Goal: Task Accomplishment & Management: Complete application form

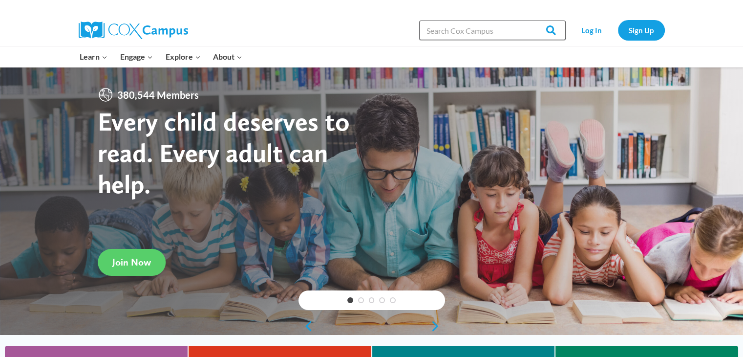
click at [471, 28] on input "Search in [URL][DOMAIN_NAME]" at bounding box center [492, 31] width 147 height 20
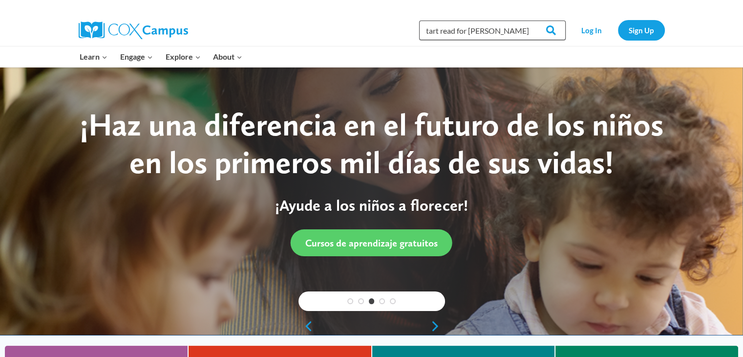
type input "start read for [PERSON_NAME] the dirty dog"
click at [528, 21] on input "Search" at bounding box center [547, 31] width 38 height 20
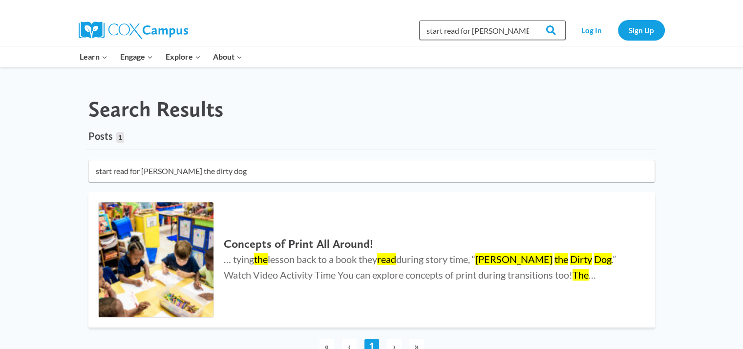
click at [443, 30] on input "start read for [PERSON_NAME] the dirty dog" at bounding box center [492, 31] width 147 height 20
click at [443, 30] on input "start read for harry the dirty dog" at bounding box center [492, 31] width 147 height 20
click at [440, 31] on input "start read for harry the dirty dog" at bounding box center [492, 31] width 147 height 20
click at [124, 261] on img at bounding box center [156, 259] width 115 height 115
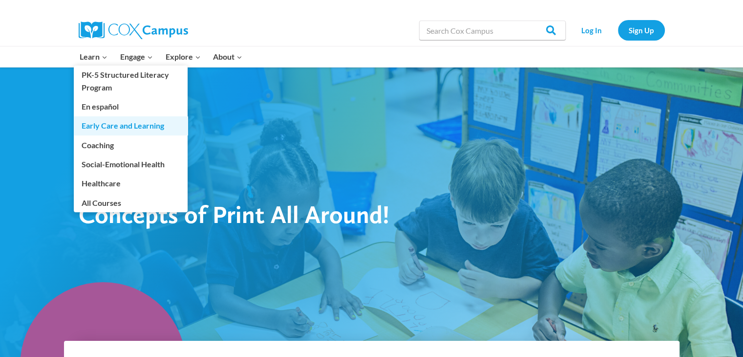
click at [125, 124] on link "Early Care and Learning" at bounding box center [131, 125] width 114 height 19
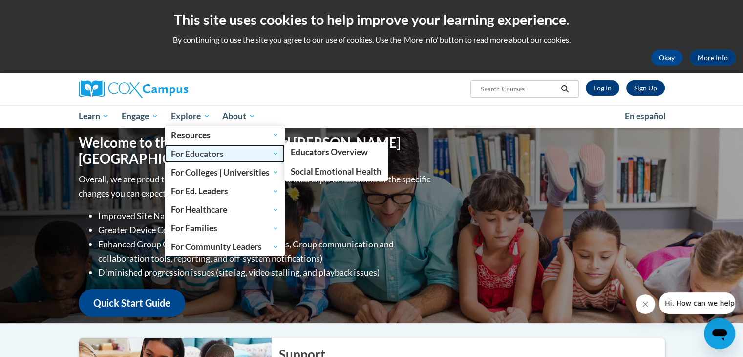
click at [193, 150] on span "For Educators" at bounding box center [225, 154] width 108 height 12
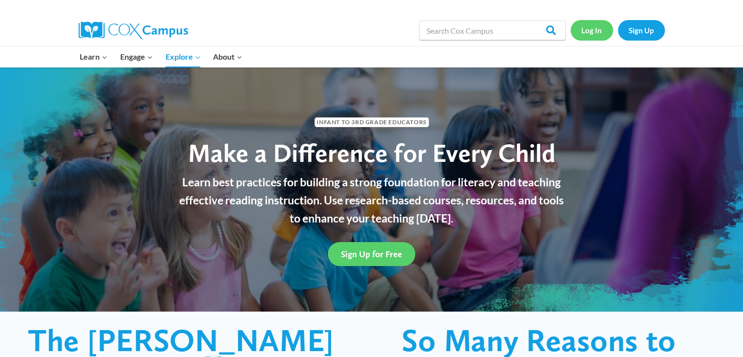
click at [587, 31] on link "Log In" at bounding box center [592, 30] width 43 height 20
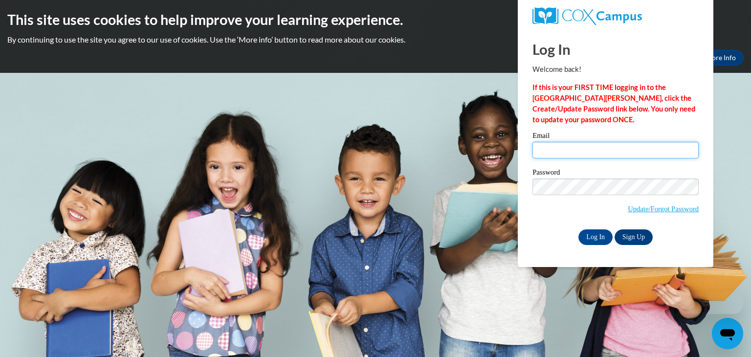
click at [547, 150] on input "Email" at bounding box center [615, 150] width 166 height 17
type input "[EMAIL_ADDRESS][DOMAIN_NAME]"
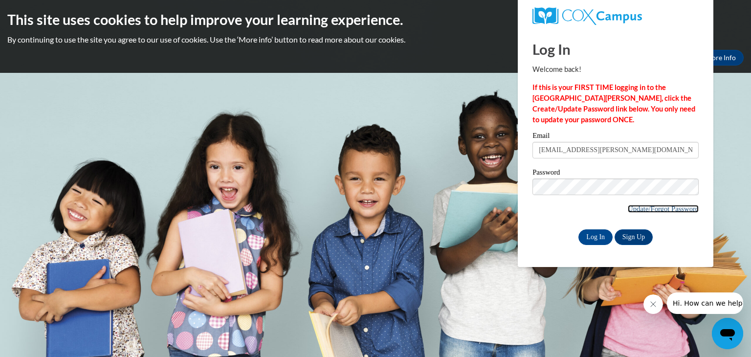
click at [668, 207] on link "Update/Forgot Password" at bounding box center [662, 209] width 71 height 8
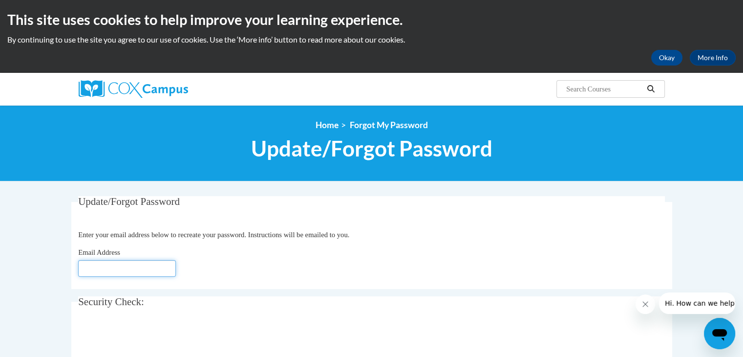
click at [128, 268] on input "Email Address" at bounding box center [127, 268] width 98 height 17
type input "[EMAIL_ADDRESS][DOMAIN_NAME]"
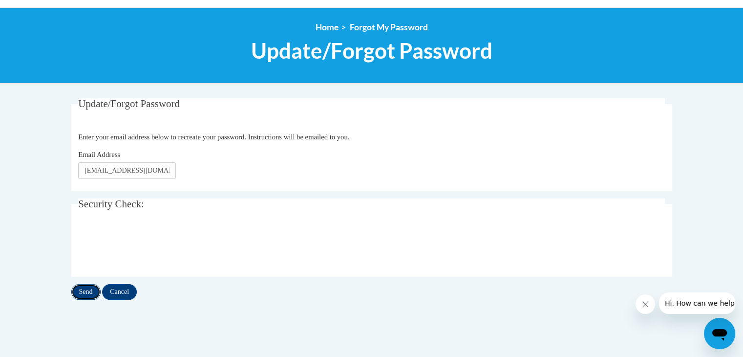
click at [90, 288] on input "Send" at bounding box center [85, 292] width 29 height 16
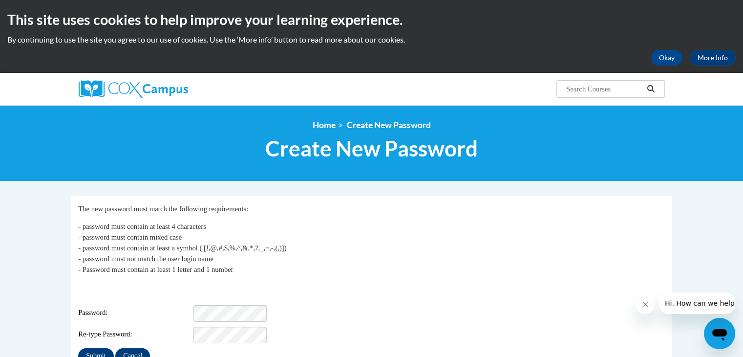
scroll to position [49, 0]
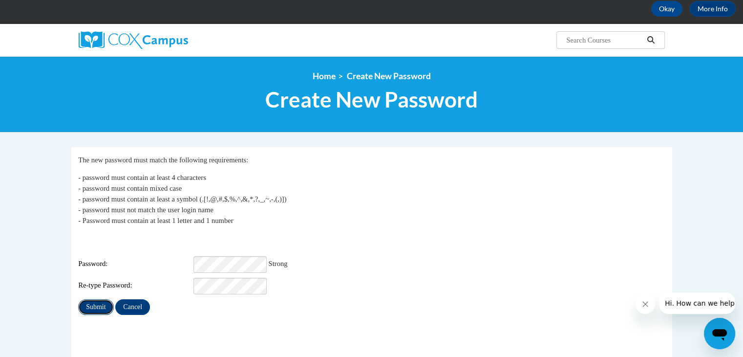
click at [101, 301] on input "Submit" at bounding box center [95, 307] width 35 height 16
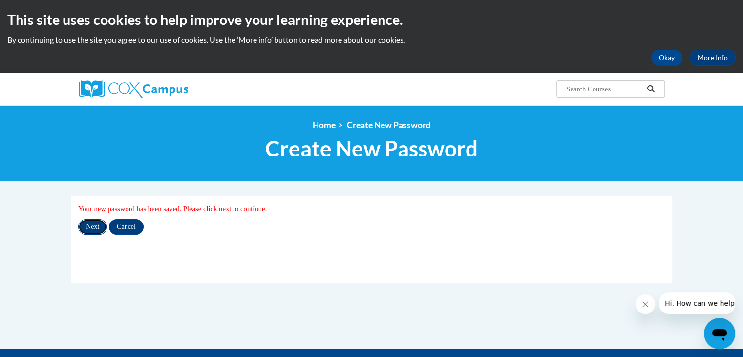
click at [98, 224] on input "Next" at bounding box center [92, 227] width 29 height 16
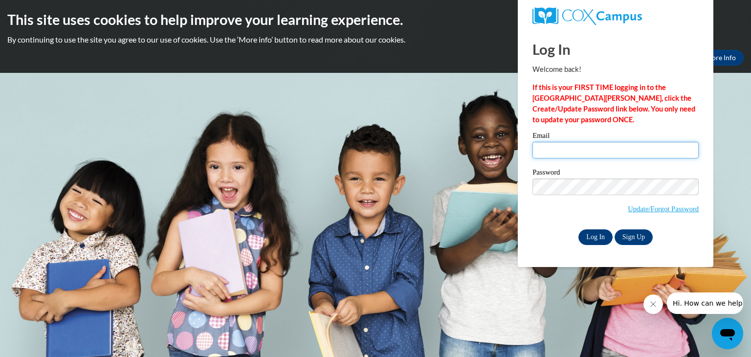
type input "[EMAIL_ADDRESS][PERSON_NAME][DOMAIN_NAME]"
click at [592, 237] on input "Log In" at bounding box center [595, 237] width 34 height 16
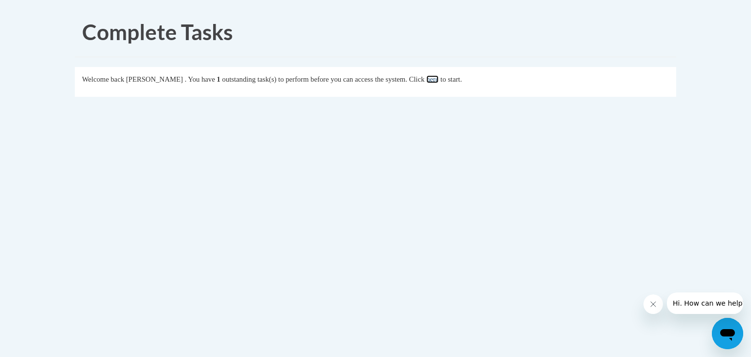
click at [438, 78] on link "here" at bounding box center [432, 79] width 12 height 8
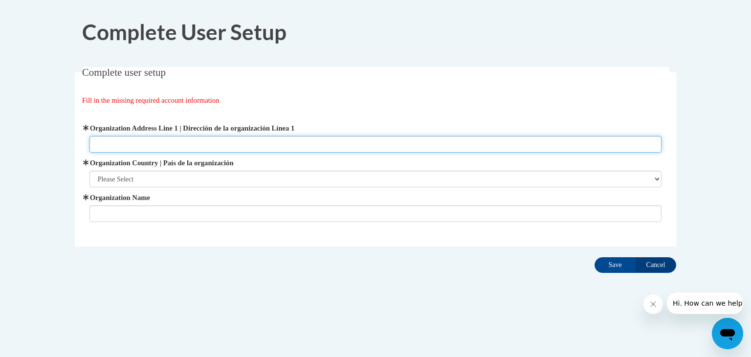
click at [104, 145] on input "Organization Address Line 1 | Dirección de la organización Línea 1" at bounding box center [375, 144] width 572 height 17
type input "[STREET_ADDRESS]"
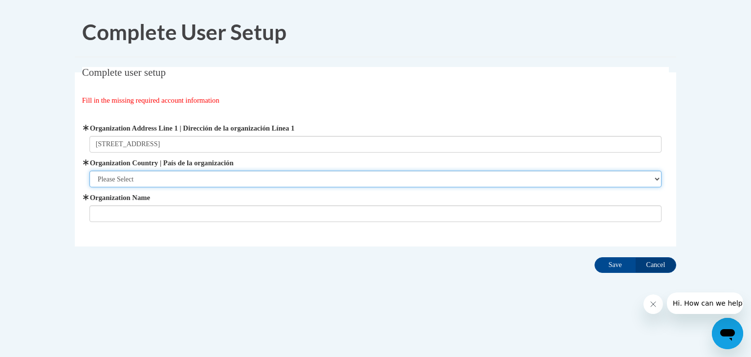
click at [142, 178] on select "Please Select United States | Estados Unidos Outside of the United States | Fue…" at bounding box center [375, 179] width 572 height 17
select select "ad49bcad-a171-4b2e-b99c-48b446064914"
click at [89, 171] on select "Please Select United States | Estados Unidos Outside of the United States | Fue…" at bounding box center [375, 179] width 572 height 17
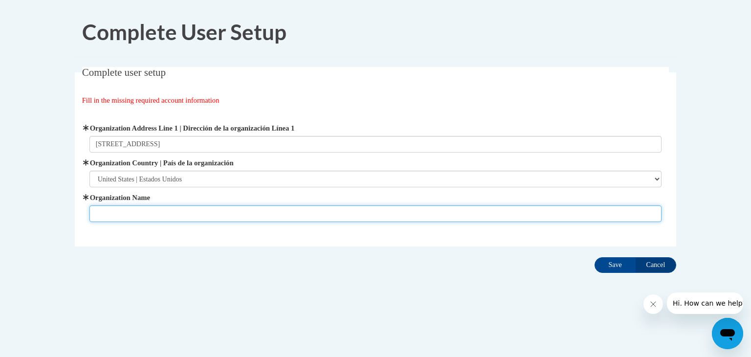
click at [124, 210] on input "Organization Name" at bounding box center [375, 213] width 572 height 17
type input "Hogansville Elementary School"
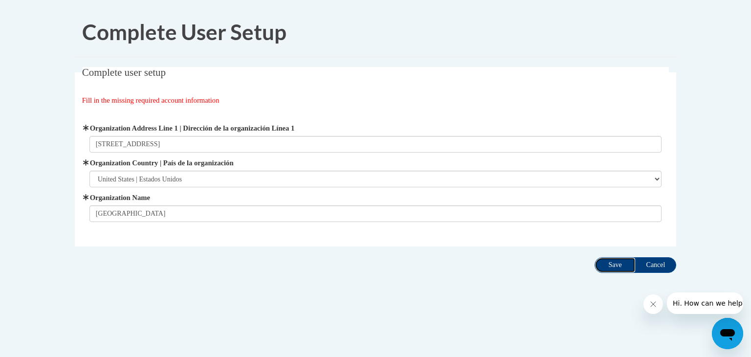
click at [608, 264] on input "Save" at bounding box center [614, 265] width 41 height 16
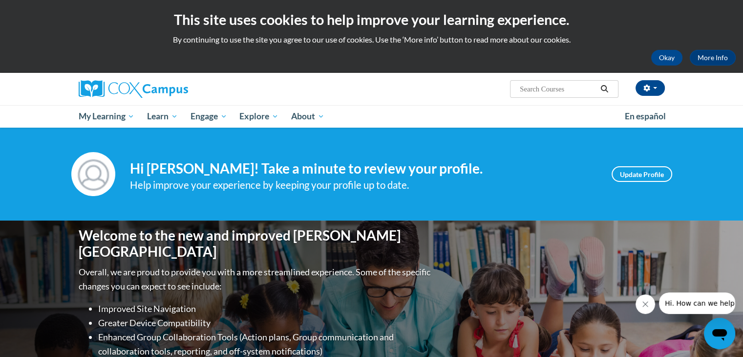
click at [716, 332] on icon "Open messaging window" at bounding box center [719, 335] width 15 height 12
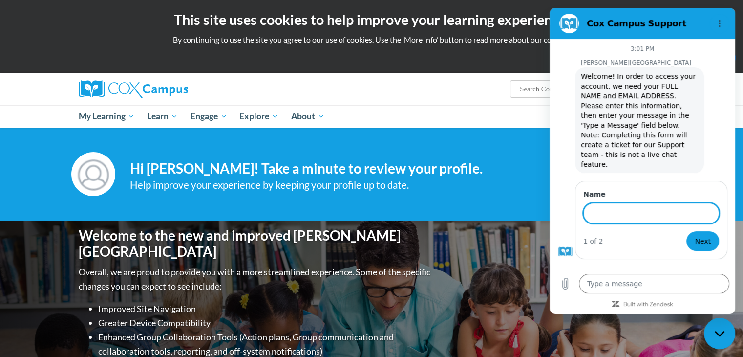
click at [500, 269] on div "Welcome to the new and improved Cox Campus Overall, we are proud to provide you…" at bounding box center [372, 317] width 616 height 195
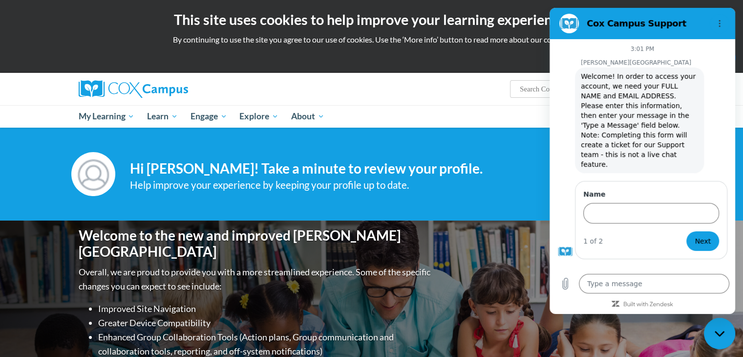
click at [720, 340] on div "Close messaging window" at bounding box center [719, 333] width 29 height 29
type textarea "x"
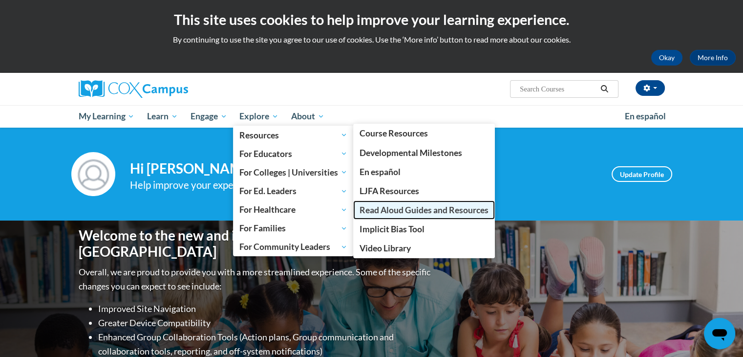
click at [395, 211] on span "Read Aloud Guides and Resources" at bounding box center [424, 210] width 129 height 10
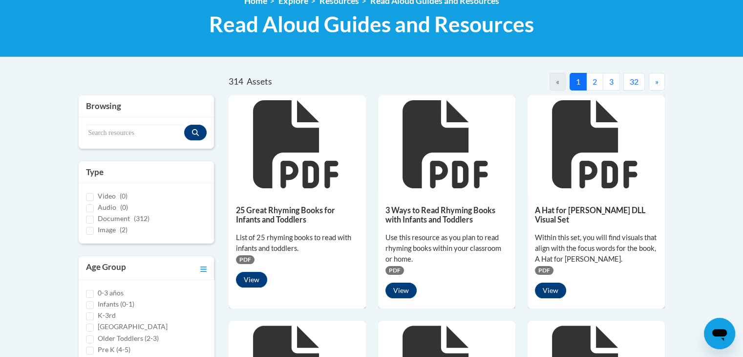
scroll to position [195, 0]
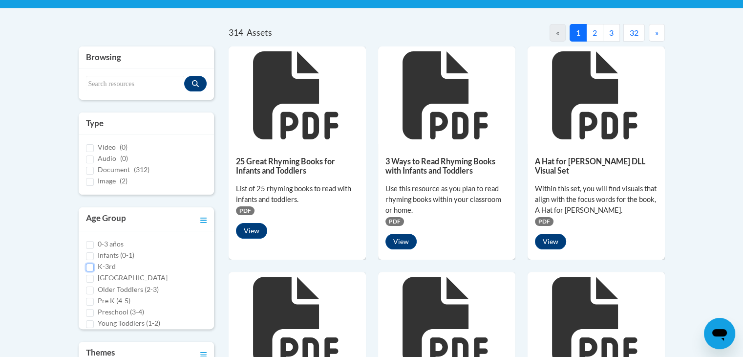
click at [87, 267] on input "K-3rd" at bounding box center [90, 267] width 8 height 8
checkbox input "true"
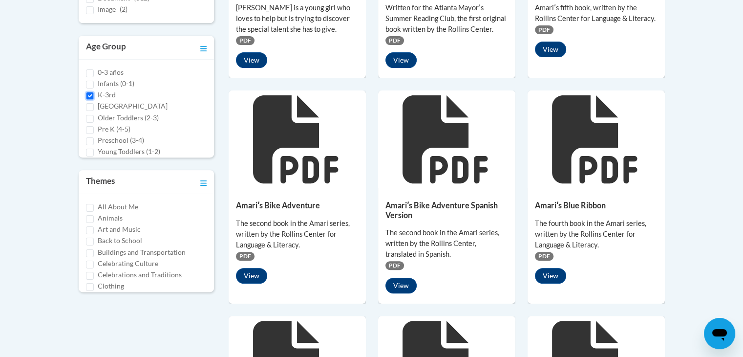
scroll to position [269, 0]
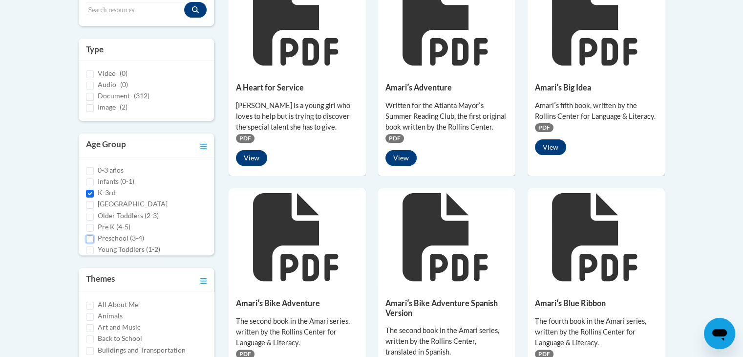
click at [89, 239] on input "Preschool (3-4)" at bounding box center [90, 239] width 8 height 8
checkbox input "true"
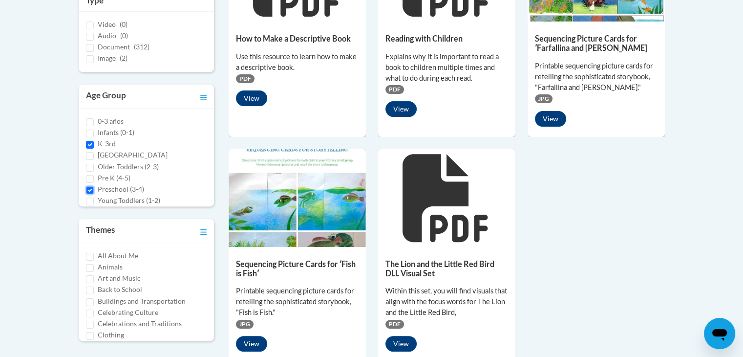
scroll to position [360, 0]
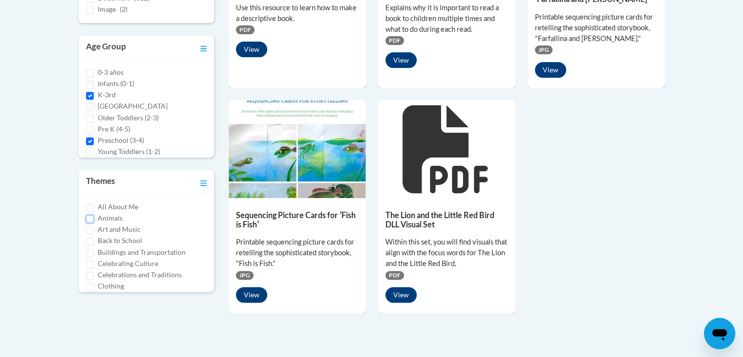
click at [91, 217] on input "Animals" at bounding box center [90, 219] width 8 height 8
checkbox input "true"
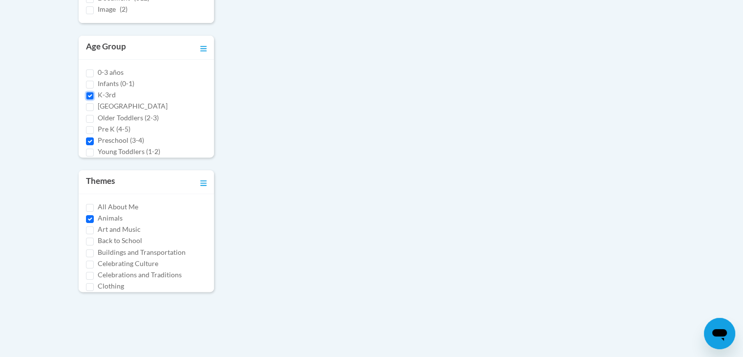
drag, startPoint x: 92, startPoint y: 95, endPoint x: 88, endPoint y: 98, distance: 5.3
click at [92, 95] on input "K-3rd" at bounding box center [90, 96] width 8 height 8
checkbox input "false"
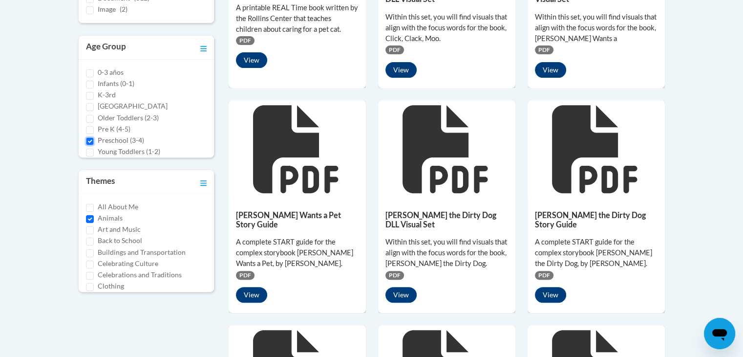
click at [90, 139] on input "Preschool (3-4)" at bounding box center [90, 141] width 8 height 8
checkbox input "false"
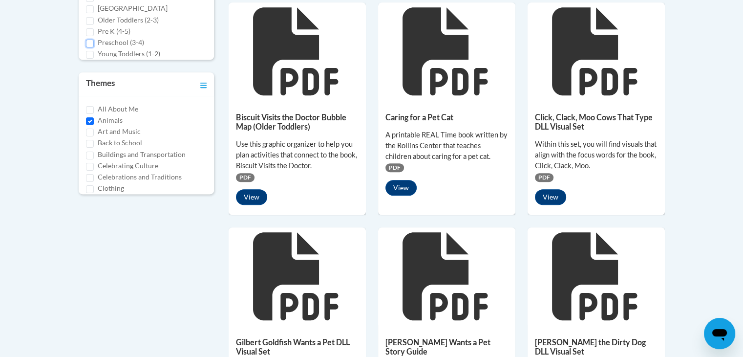
scroll to position [562, 0]
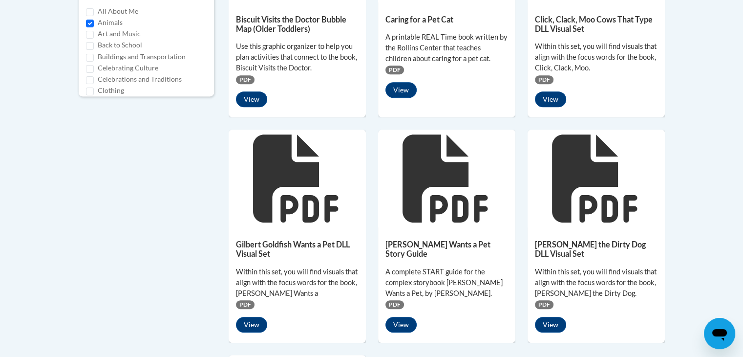
click at [540, 300] on span "PDF" at bounding box center [544, 304] width 19 height 9
click at [551, 317] on button "View" at bounding box center [550, 325] width 31 height 16
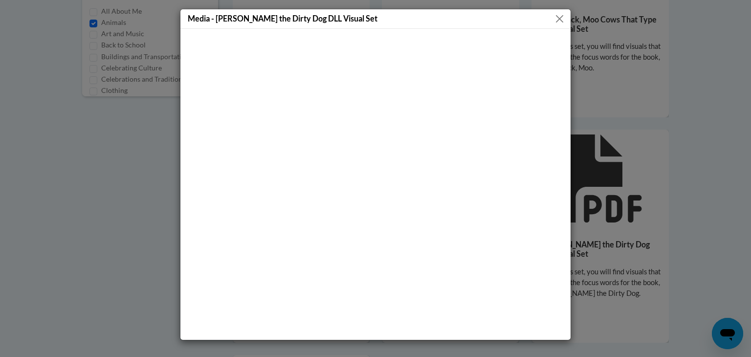
click at [558, 18] on button "Close" at bounding box center [559, 19] width 12 height 12
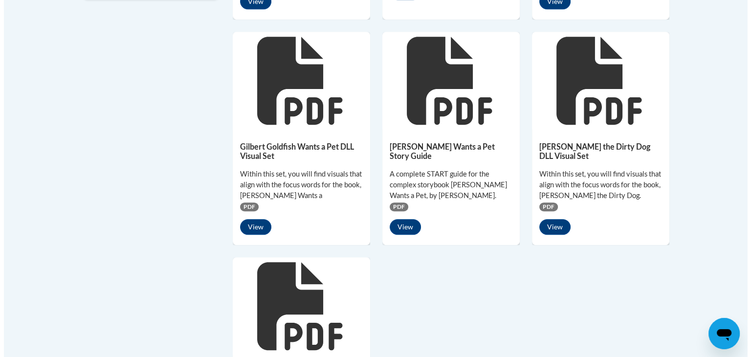
scroll to position [807, 0]
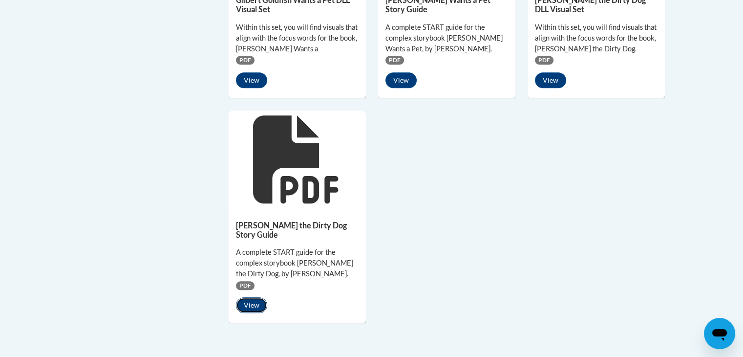
click at [254, 297] on button "View" at bounding box center [251, 305] width 31 height 16
